Goal: Find contact information: Find contact information

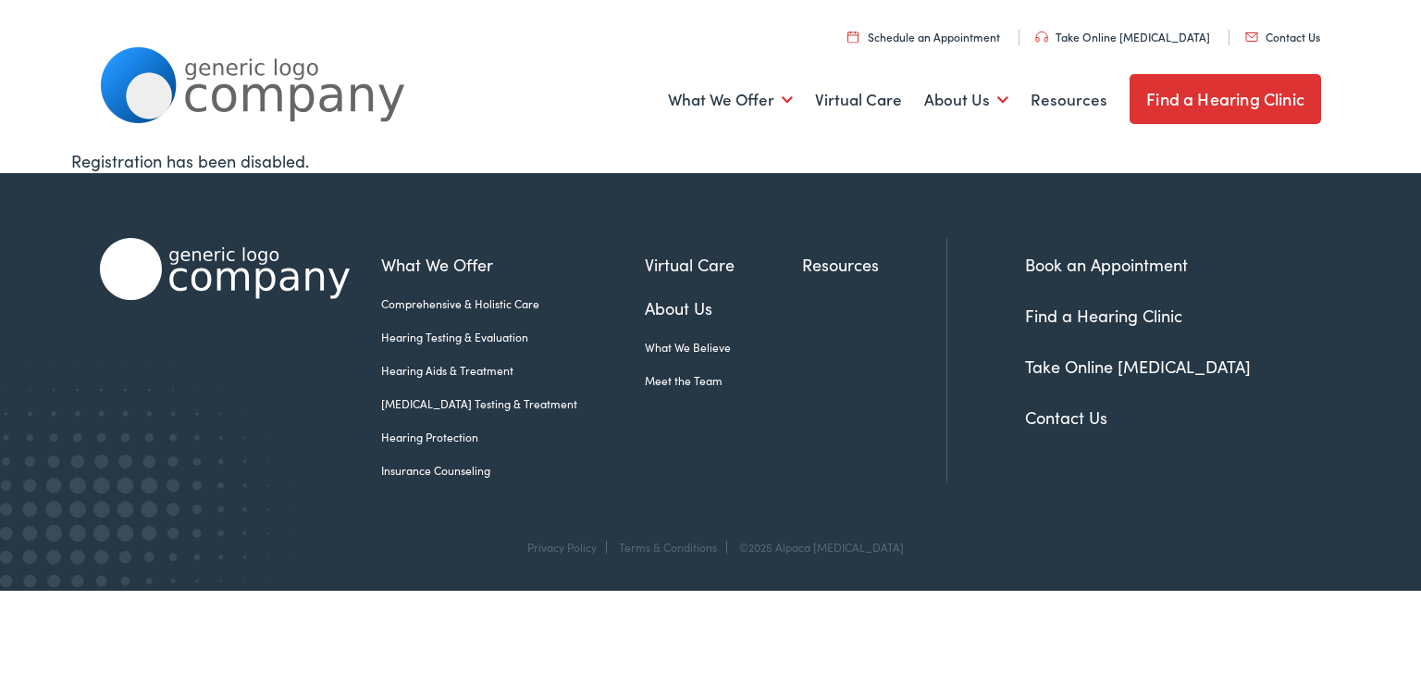
click at [1086, 411] on link "Contact Us" at bounding box center [1066, 416] width 82 height 23
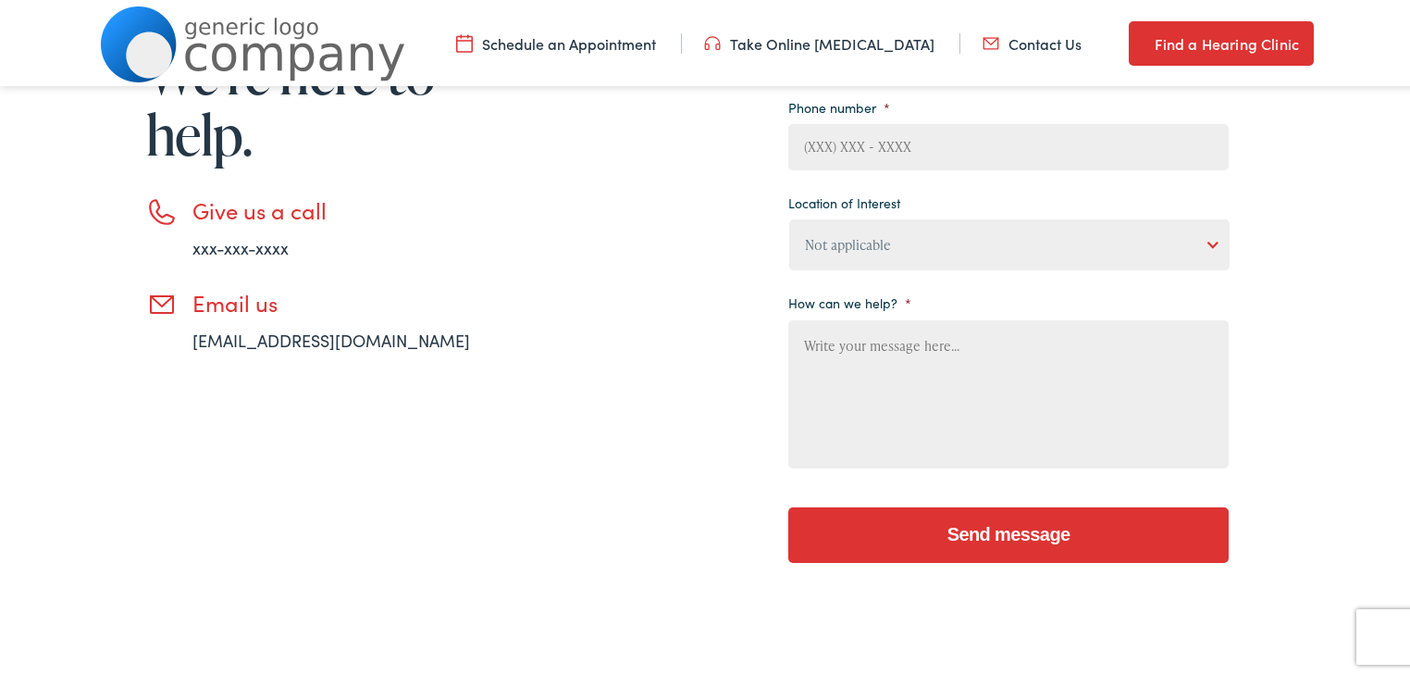
scroll to position [666, 0]
